Goal: Task Accomplishment & Management: Complete application form

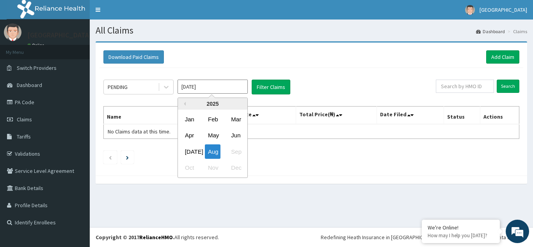
click at [239, 91] on input "Aug 2025" at bounding box center [213, 87] width 70 height 14
click at [237, 138] on div "Jun" at bounding box center [236, 135] width 16 height 14
type input "Jun 2025"
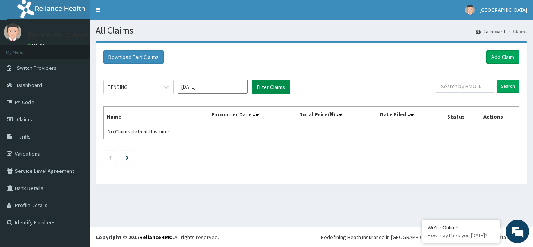
click at [276, 89] on button "Filter Claims" at bounding box center [271, 87] width 39 height 15
click at [153, 88] on div "PENDING" at bounding box center [131, 87] width 54 height 12
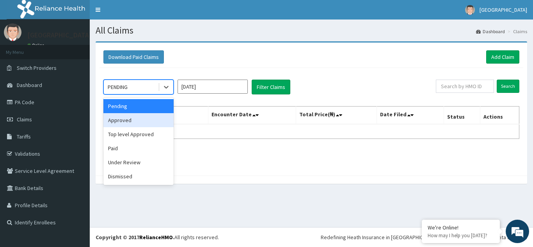
click at [152, 121] on div "Approved" at bounding box center [138, 120] width 70 height 14
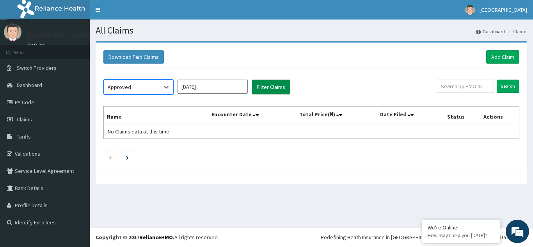
click at [281, 85] on button "Filter Claims" at bounding box center [271, 87] width 39 height 15
click at [261, 87] on button "Filter Claims" at bounding box center [271, 87] width 39 height 15
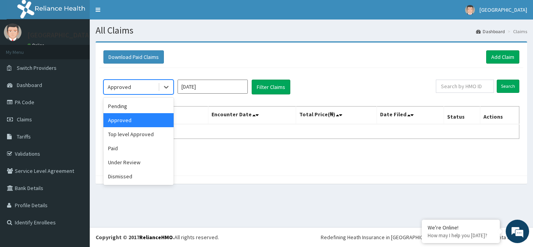
click at [157, 87] on div "Approved" at bounding box center [131, 87] width 54 height 12
click at [133, 152] on div "Paid" at bounding box center [138, 148] width 70 height 14
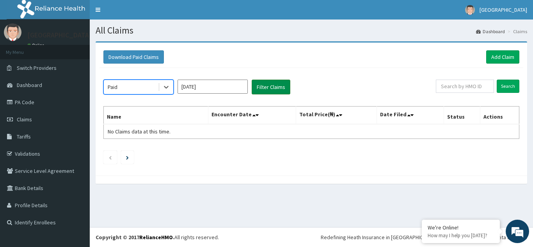
click at [260, 93] on button "Filter Claims" at bounding box center [271, 87] width 39 height 15
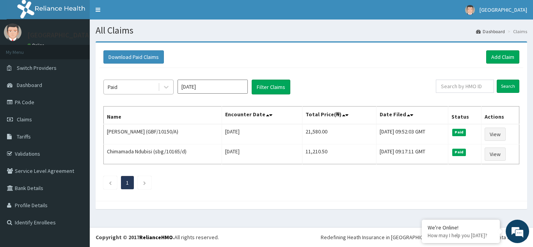
click at [157, 86] on div "Paid" at bounding box center [131, 87] width 54 height 12
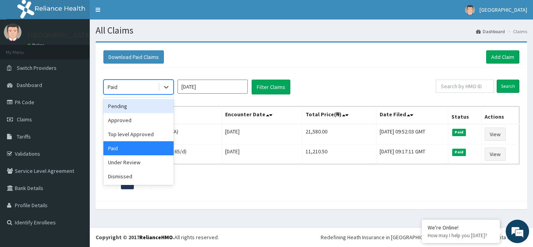
click at [144, 113] on div "Pending" at bounding box center [138, 106] width 70 height 14
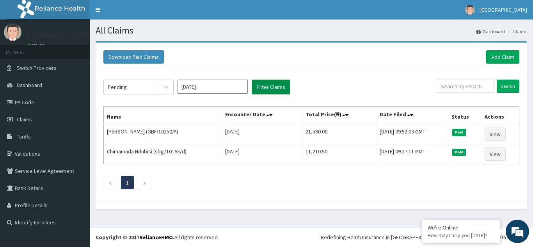
click at [257, 91] on button "Filter Claims" at bounding box center [271, 87] width 39 height 15
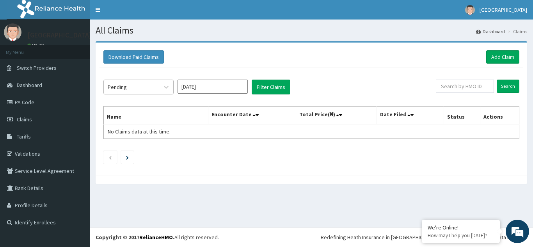
click at [155, 87] on div "Pending" at bounding box center [131, 87] width 54 height 12
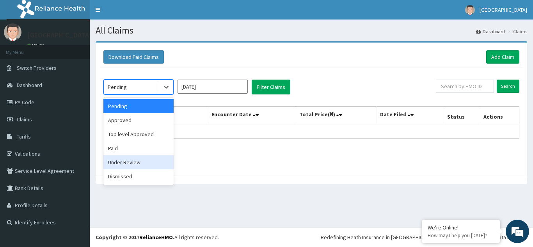
click at [150, 158] on div "Under Review" at bounding box center [138, 162] width 70 height 14
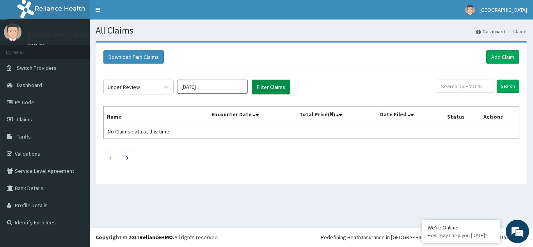
click at [266, 89] on button "Filter Claims" at bounding box center [271, 87] width 39 height 15
click at [153, 89] on div "Under Review" at bounding box center [131, 87] width 54 height 12
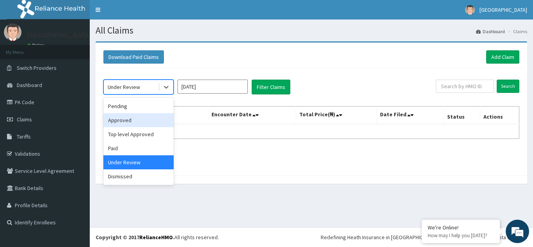
click at [144, 118] on div "Approved" at bounding box center [138, 120] width 70 height 14
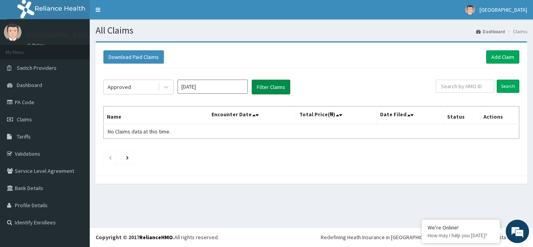
click at [267, 85] on button "Filter Claims" at bounding box center [271, 87] width 39 height 15
click at [150, 86] on div "Approved" at bounding box center [131, 87] width 54 height 12
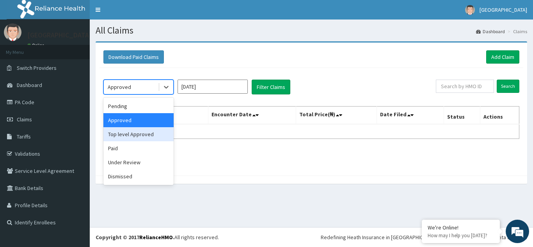
click at [151, 136] on div "Top level Approved" at bounding box center [138, 134] width 70 height 14
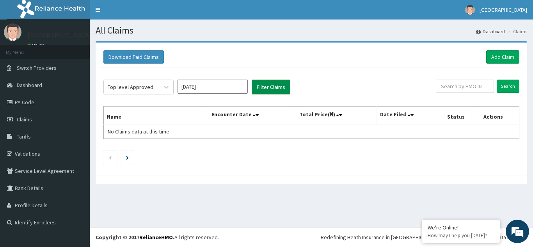
click at [264, 82] on button "Filter Claims" at bounding box center [271, 87] width 39 height 15
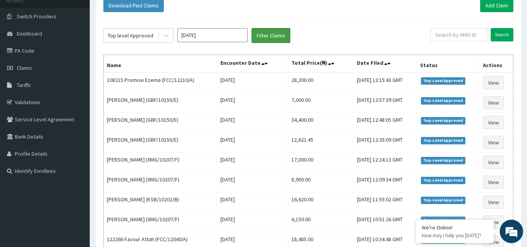
scroll to position [49, 0]
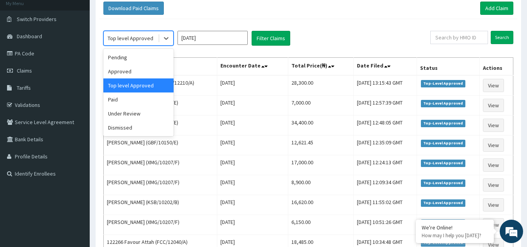
click at [151, 36] on div "Top level Approved" at bounding box center [131, 38] width 46 height 8
click at [130, 124] on div "Dismissed" at bounding box center [138, 128] width 70 height 14
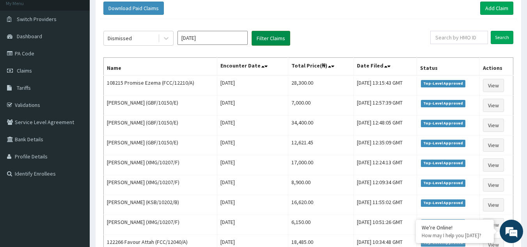
click at [264, 37] on button "Filter Claims" at bounding box center [271, 38] width 39 height 15
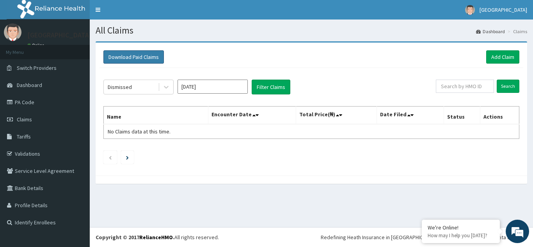
click at [129, 59] on button "Download Paid Claims" at bounding box center [133, 56] width 60 height 13
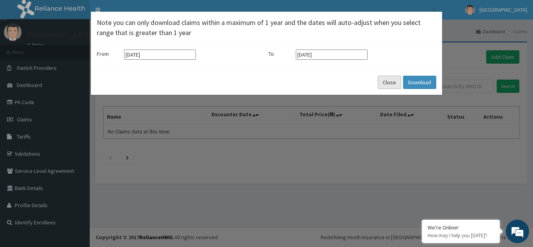
click at [386, 87] on button "Close" at bounding box center [389, 82] width 23 height 13
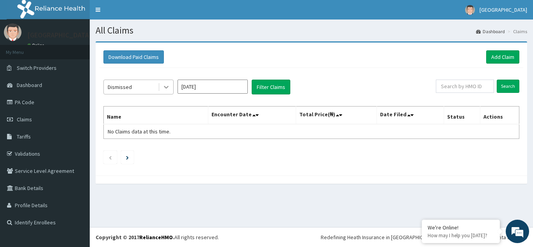
click at [162, 89] on div at bounding box center [166, 87] width 14 height 14
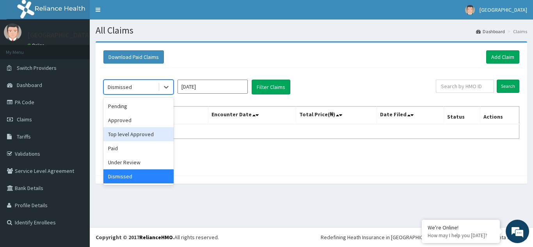
click at [140, 140] on div "Top level Approved" at bounding box center [138, 134] width 70 height 14
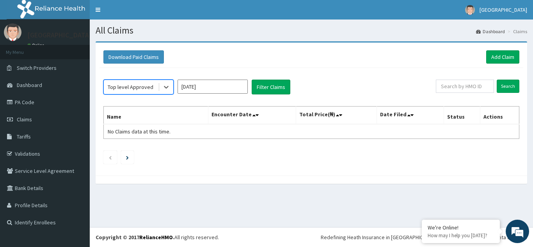
click at [268, 95] on div "option Top level Approved, selected. Select is focused ,type to refine list, pr…" at bounding box center [312, 120] width 424 height 104
drag, startPoint x: 269, startPoint y: 85, endPoint x: 277, endPoint y: 81, distance: 9.3
click at [270, 85] on button "Filter Claims" at bounding box center [271, 87] width 39 height 15
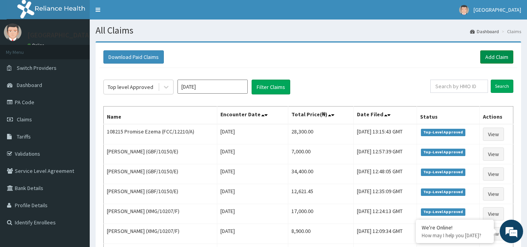
click at [489, 60] on link "Add Claim" at bounding box center [496, 56] width 33 height 13
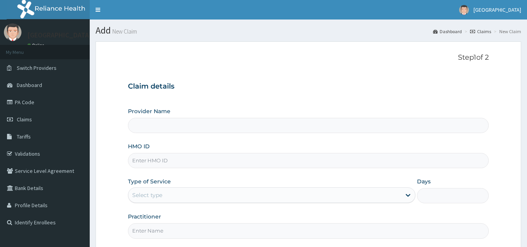
type input "[GEOGRAPHIC_DATA]"
click at [224, 163] on input "HMO ID" at bounding box center [308, 160] width 361 height 15
type input "KSB/10202/A"
click at [200, 194] on div "Select type" at bounding box center [264, 195] width 273 height 12
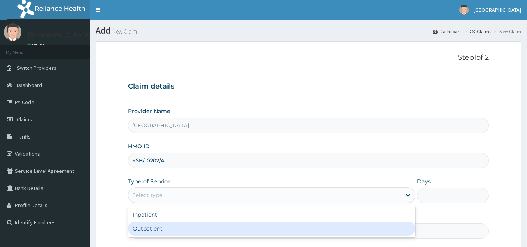
click at [182, 225] on div "Outpatient" at bounding box center [272, 229] width 288 height 14
type input "1"
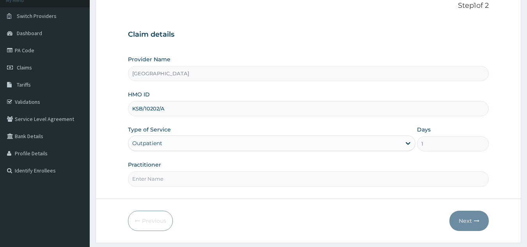
scroll to position [74, 0]
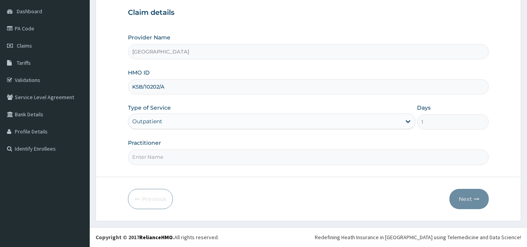
click at [212, 155] on input "Practitioner" at bounding box center [308, 156] width 361 height 15
type input "[PERSON_NAME]"
click at [466, 203] on button "Next" at bounding box center [469, 199] width 39 height 20
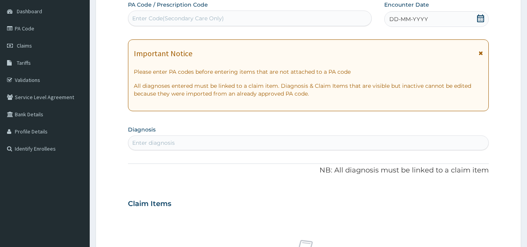
click at [481, 22] on icon at bounding box center [480, 18] width 7 height 8
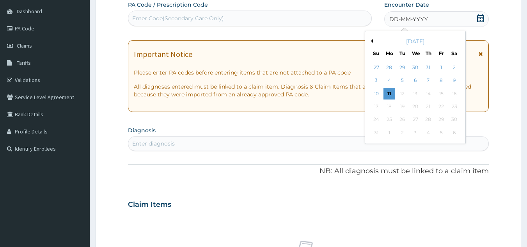
click at [373, 40] on div "[DATE]" at bounding box center [415, 41] width 94 height 8
click at [373, 40] on button "Previous Month" at bounding box center [371, 41] width 4 height 4
click at [452, 94] on div "21" at bounding box center [455, 94] width 12 height 12
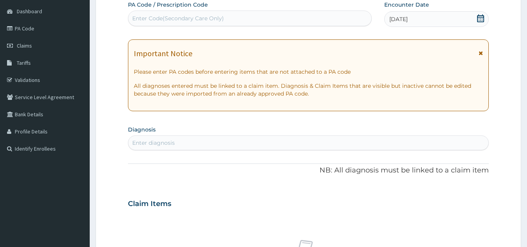
click at [231, 141] on div "Enter diagnosis" at bounding box center [308, 143] width 361 height 12
type input "PLASMOD"
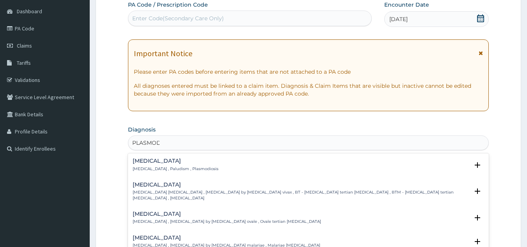
click at [189, 166] on div "[MEDICAL_DATA] [MEDICAL_DATA] , Paludism , Plasmodiosis" at bounding box center [309, 165] width 352 height 14
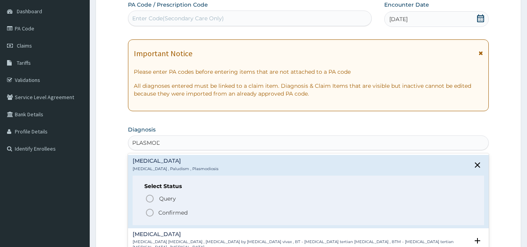
click at [162, 213] on p "Confirmed" at bounding box center [172, 213] width 29 height 8
